Goal: Task Accomplishment & Management: Use online tool/utility

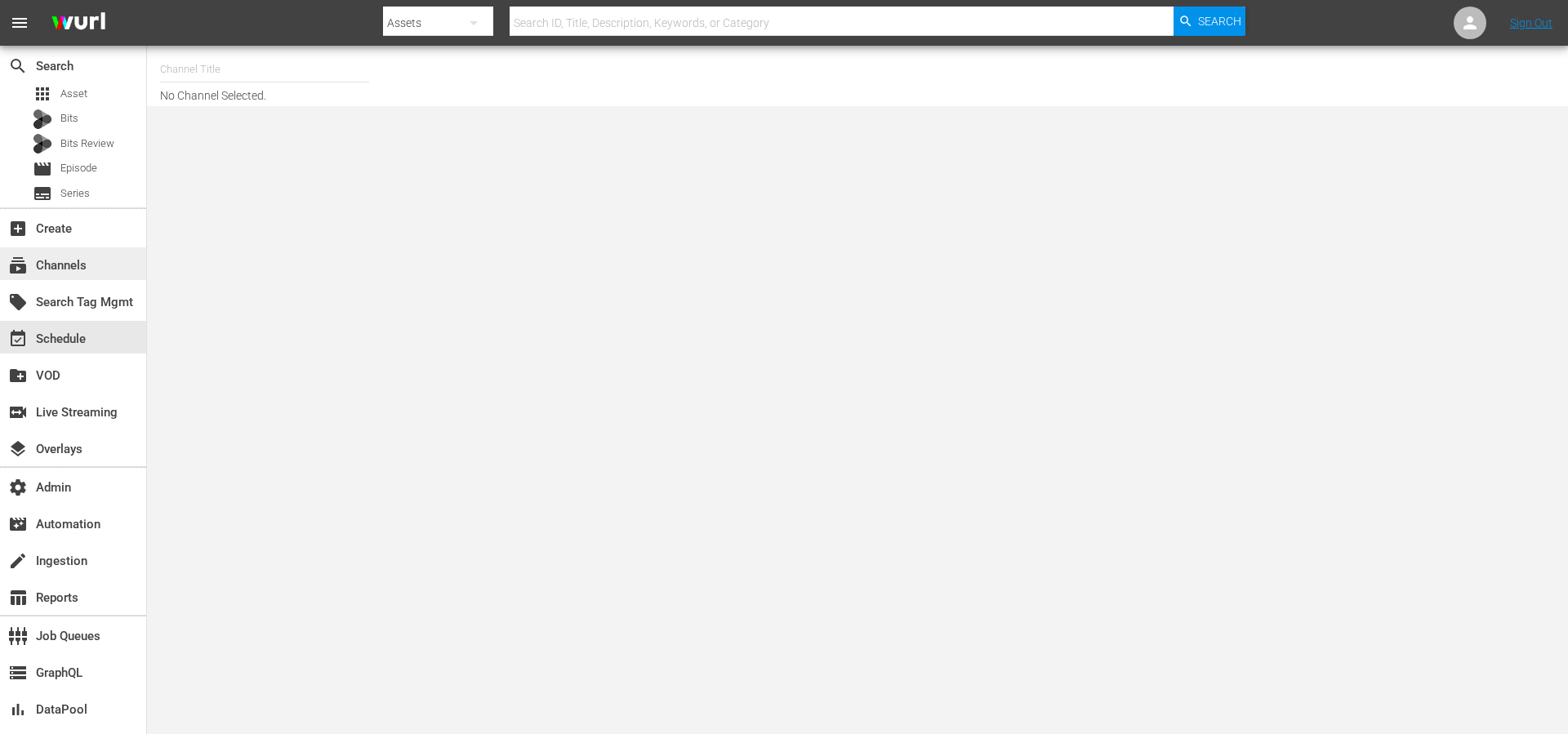
click at [75, 259] on div "subscriptions Channels" at bounding box center [45, 263] width 91 height 15
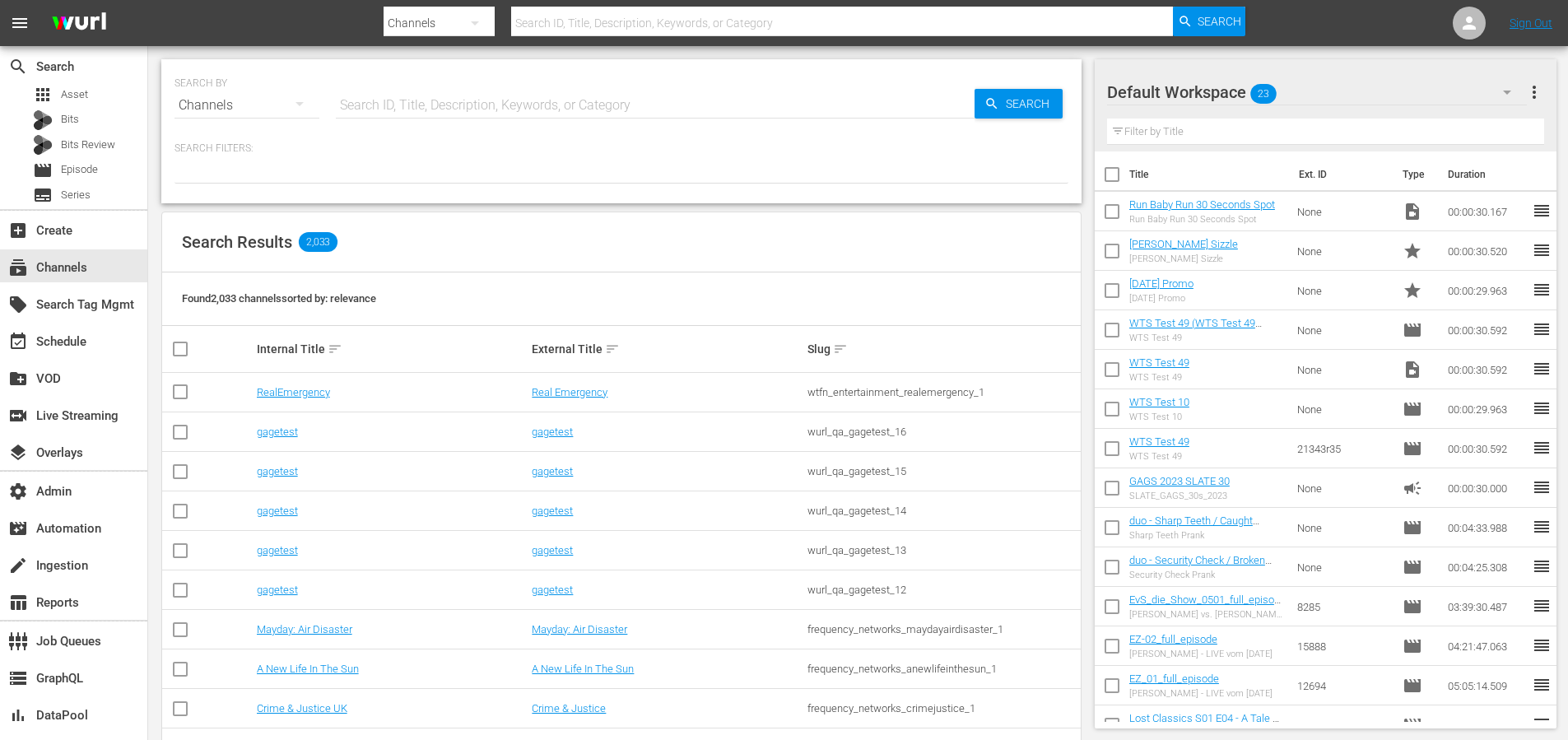
click at [623, 22] on input "text" at bounding box center [843, 23] width 663 height 39
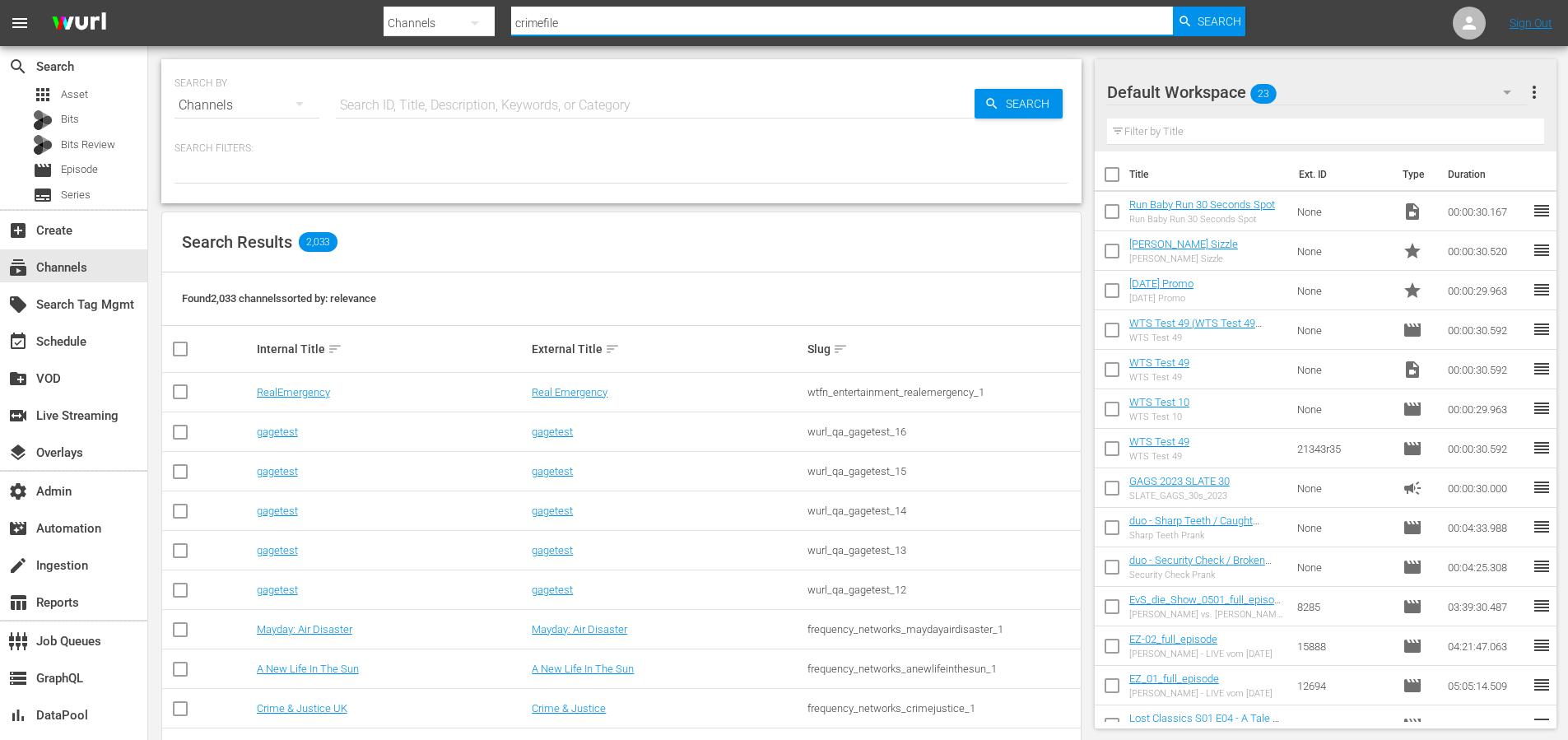
type input "crimefiles"
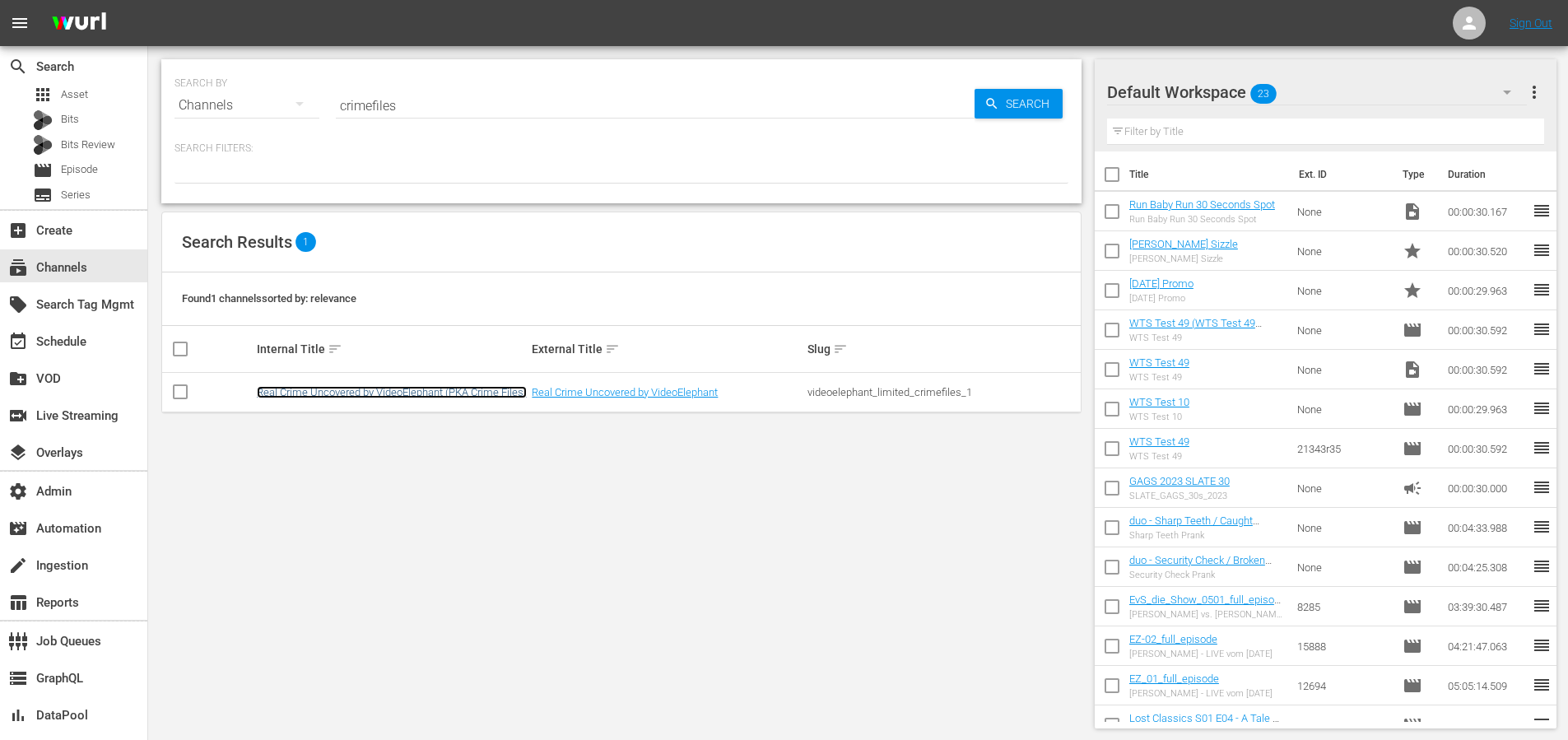
click at [429, 394] on link "Real Crime Uncovered by VideoElephant (PKA Crime Files)" at bounding box center [392, 393] width 270 height 12
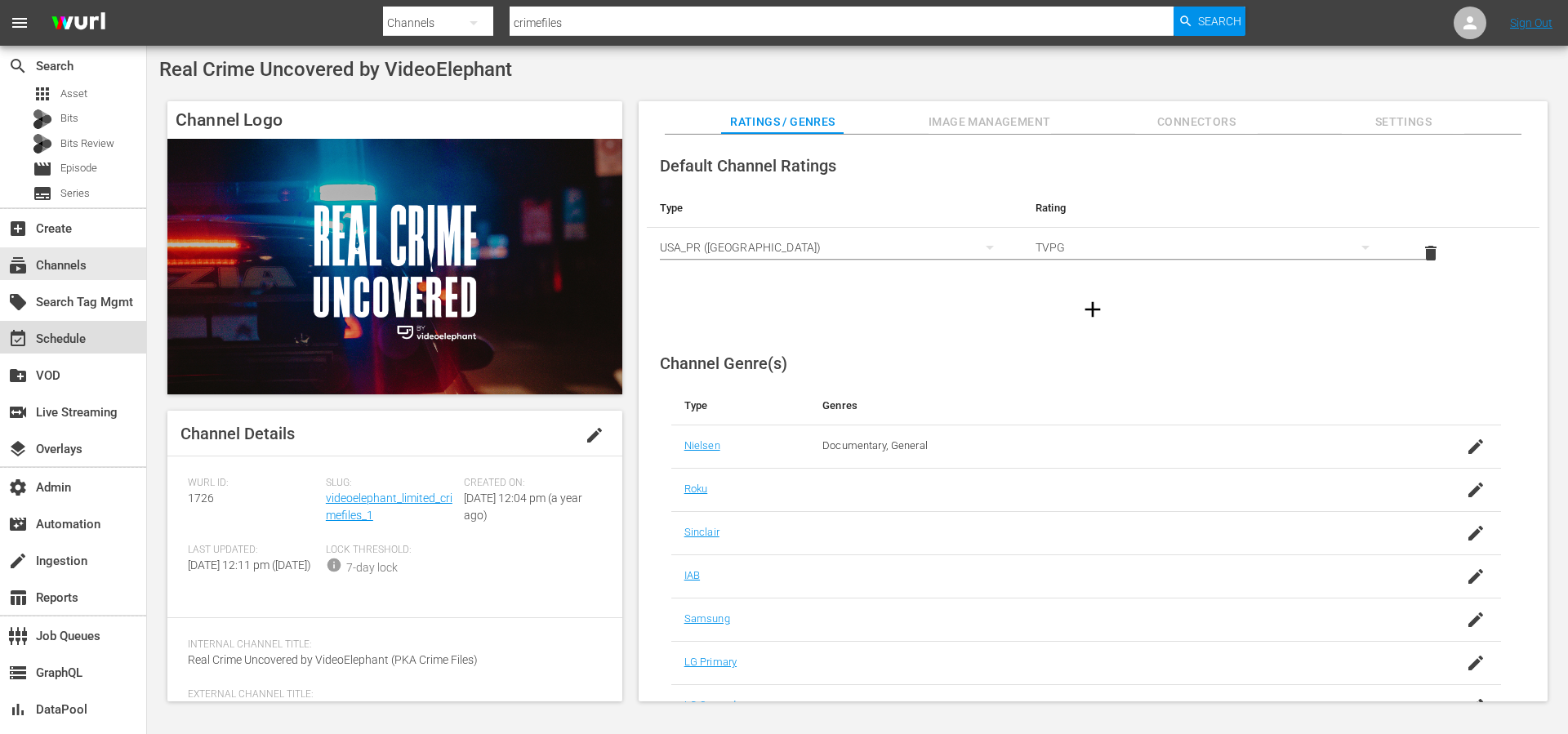
click at [59, 339] on div "event_available Schedule" at bounding box center [45, 336] width 91 height 15
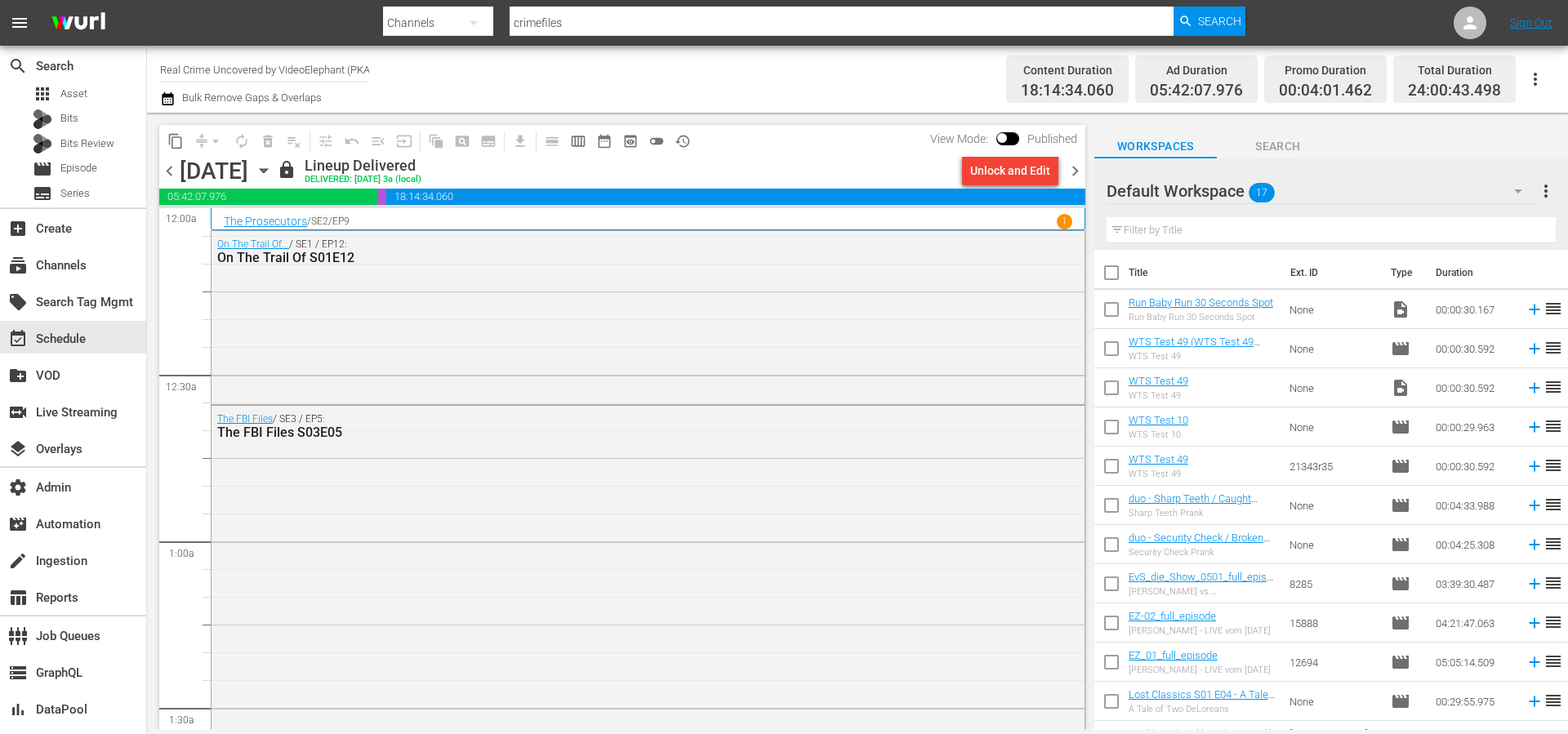
click at [1077, 172] on span "chevron_right" at bounding box center [1075, 171] width 21 height 21
click at [717, 284] on div "On The Trail Of... / SE1 / EP13: On The Trail Of S01E13" at bounding box center [648, 317] width 872 height 163
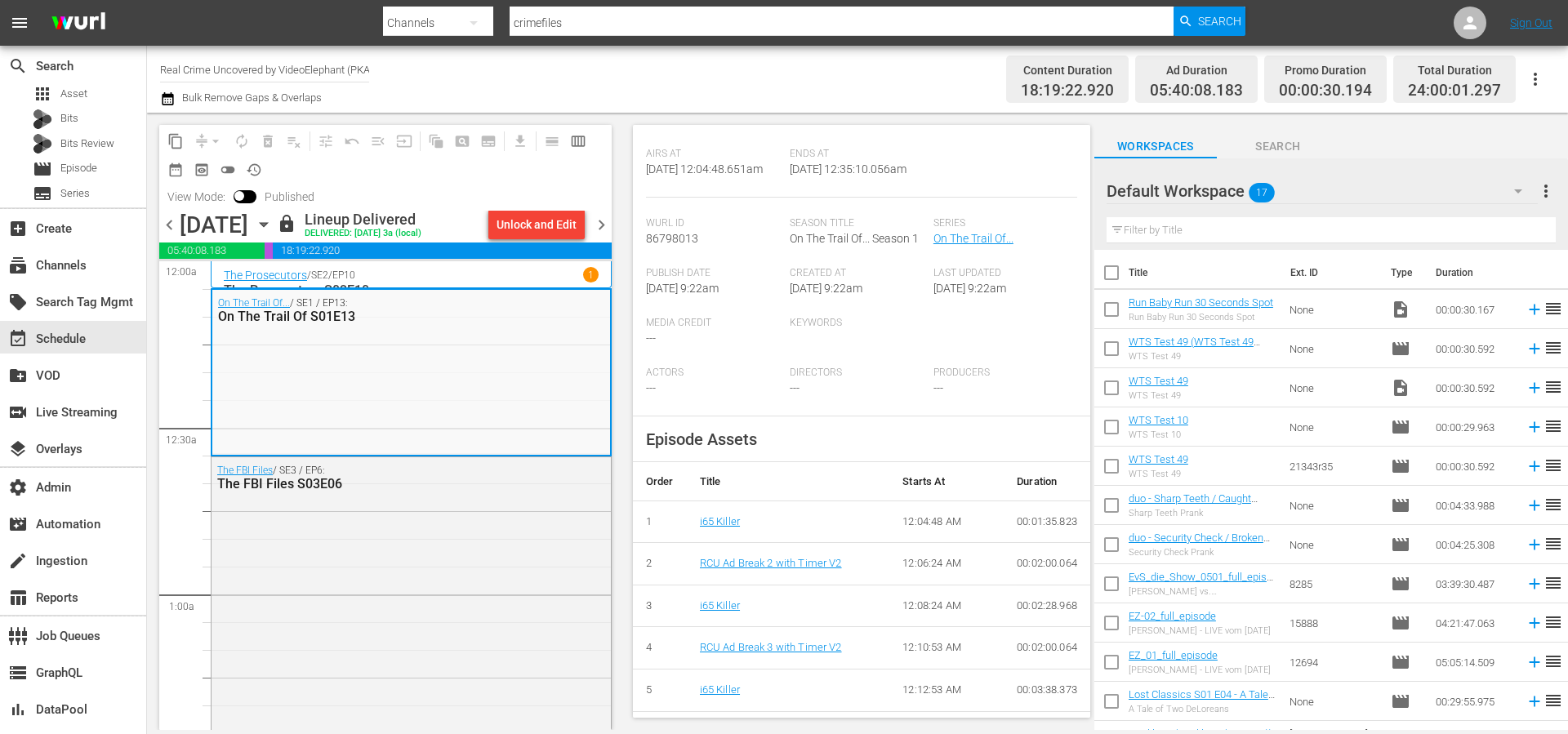
scroll to position [377, 0]
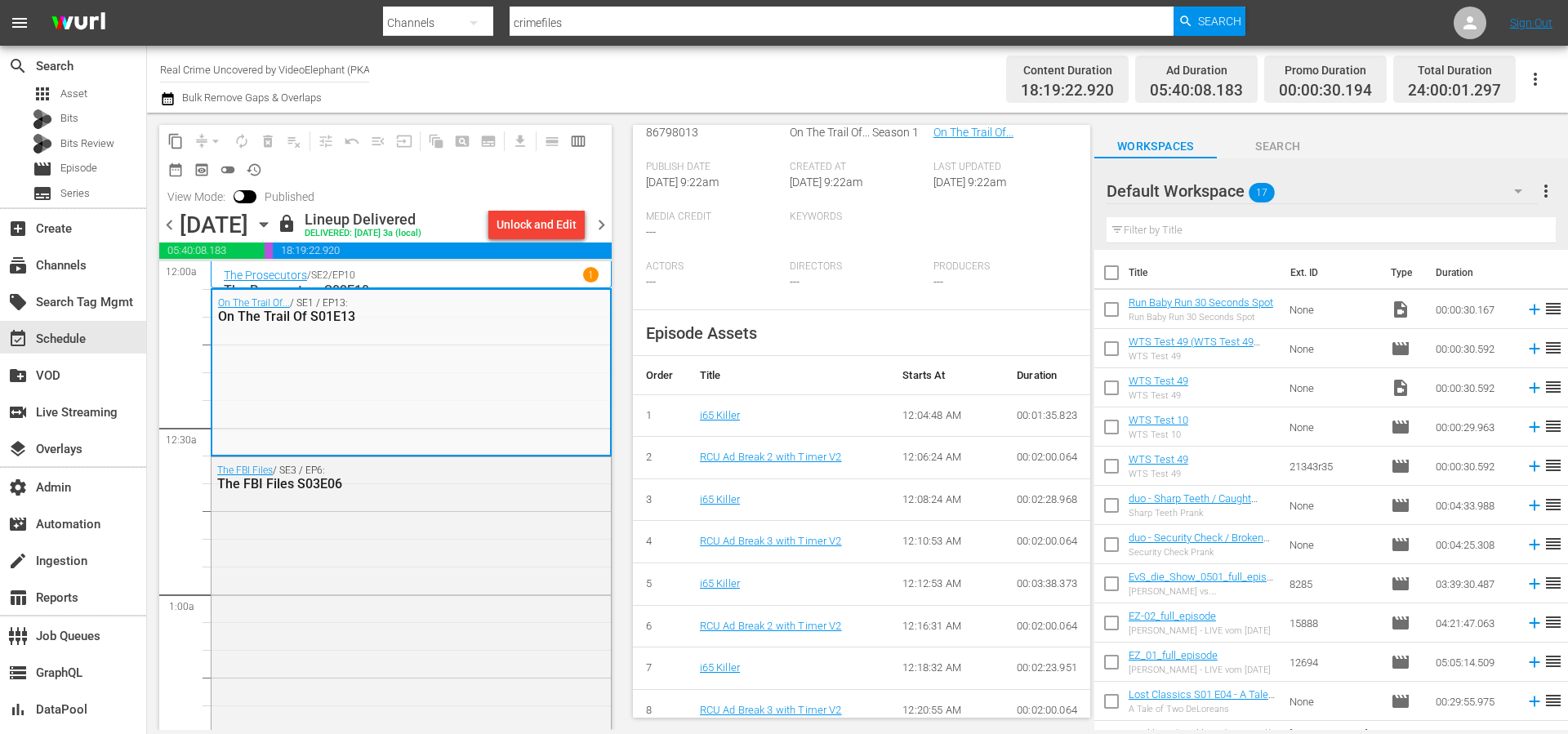
click at [496, 269] on div "The Prosecutors / SE2 / EP10 1" at bounding box center [411, 275] width 375 height 16
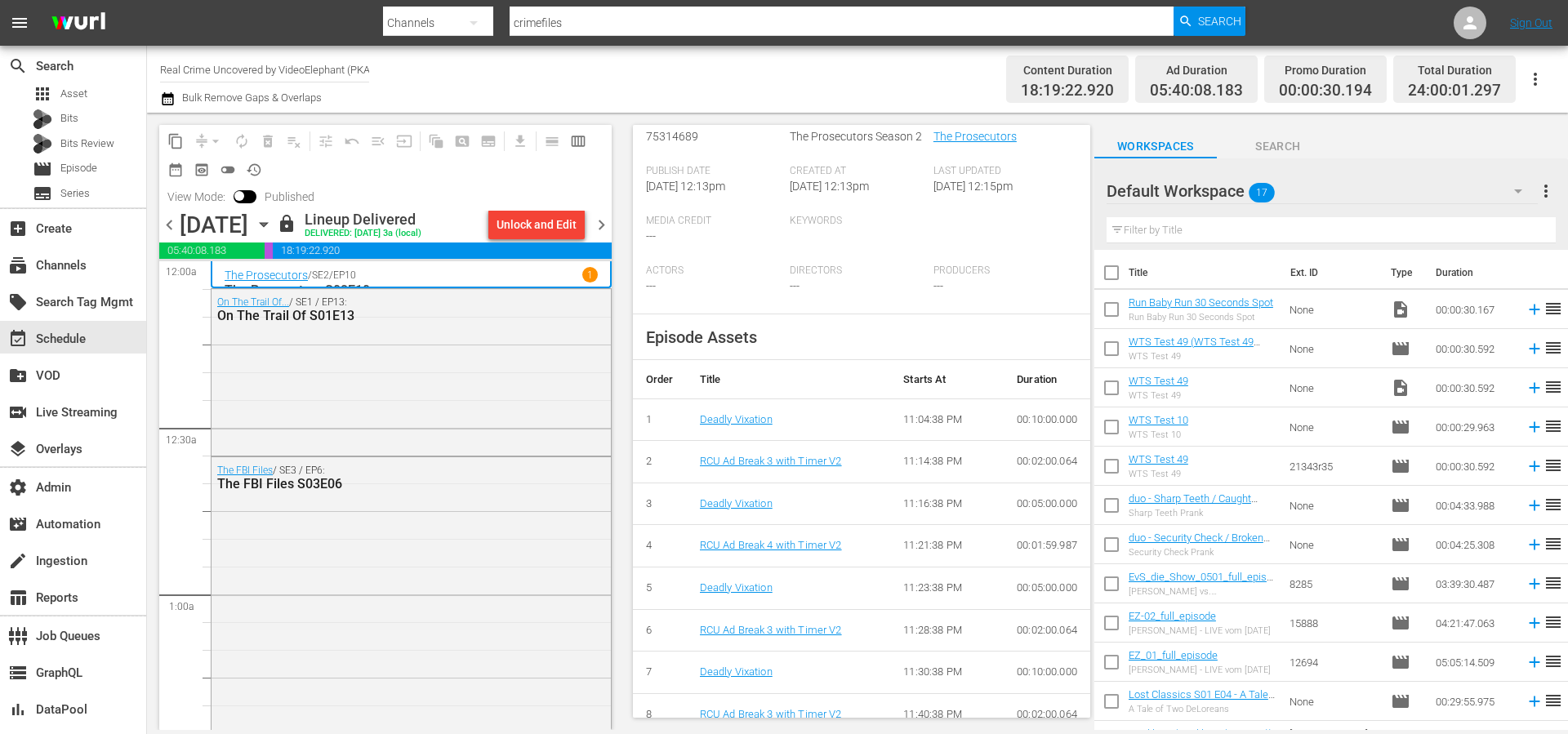
scroll to position [630, 0]
